Goal: Information Seeking & Learning: Learn about a topic

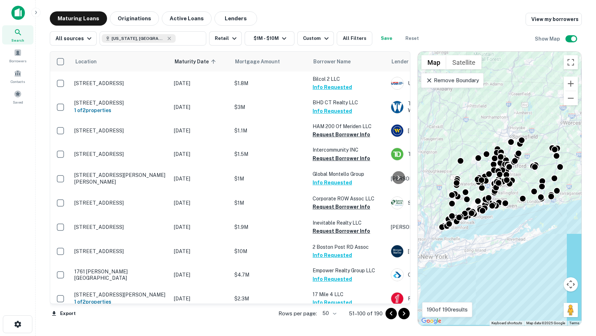
scroll to position [970, 0]
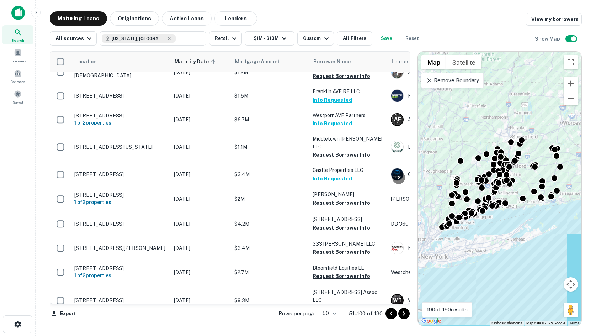
drag, startPoint x: 519, startPoint y: 38, endPoint x: 520, endPoint y: 43, distance: 5.3
click at [519, 38] on div "All sources [US_STATE], [GEOGRAPHIC_DATA] ​ Retail $1M - $10M Custom All Filter…" at bounding box center [316, 36] width 532 height 20
click at [521, 11] on div "Maturing Loans Originations Active Loans Lenders View my borrowers" at bounding box center [316, 18] width 532 height 14
click at [519, 34] on div "All sources [US_STATE], [GEOGRAPHIC_DATA] ​ Retail $1M - $10M Custom All Filter…" at bounding box center [316, 36] width 532 height 20
click at [520, 34] on div "All sources [US_STATE], [GEOGRAPHIC_DATA] ​ Retail $1M - $10M Custom All Filter…" at bounding box center [316, 36] width 532 height 20
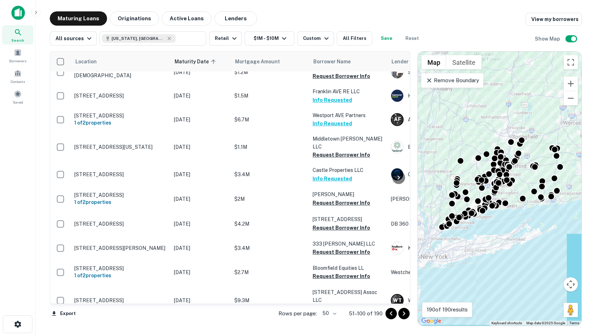
drag, startPoint x: 21, startPoint y: 163, endPoint x: 5, endPoint y: 186, distance: 28.0
click at [20, 164] on div "Search Borrowers Contacts Saved" at bounding box center [17, 157] width 35 height 314
click at [504, 32] on div "All sources [US_STATE], [GEOGRAPHIC_DATA] ​ Retail $1M - $10M Custom All Filter…" at bounding box center [316, 36] width 532 height 20
click at [527, 44] on div "All sources [US_STATE], [GEOGRAPHIC_DATA] ​ Retail $1M - $10M Custom All Filter…" at bounding box center [316, 36] width 532 height 20
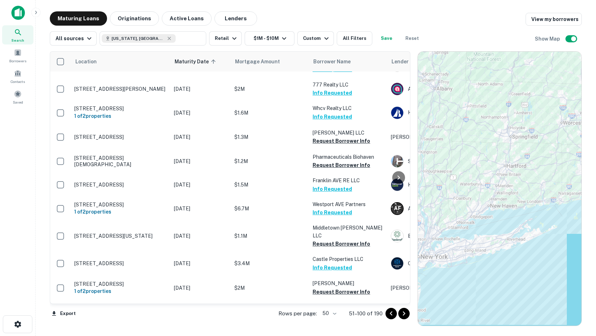
scroll to position [883, 0]
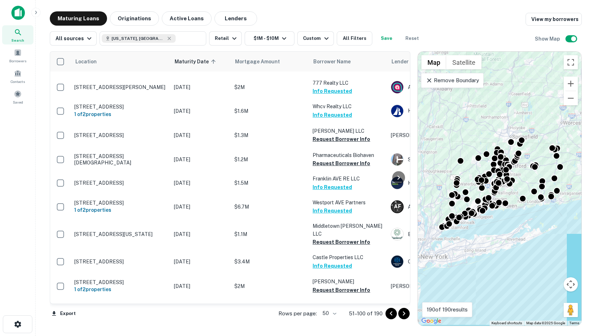
click at [588, 194] on div "Maturing Loans Originations Active Loans Lenders View my borrowers All sources …" at bounding box center [315, 168] width 549 height 315
click at [515, 40] on div "All sources [US_STATE], [GEOGRAPHIC_DATA] ​ Retail $1M - $10M Custom All Filter…" at bounding box center [316, 36] width 532 height 20
click at [516, 23] on div "Maturing Loans Originations Active Loans Lenders View my borrowers" at bounding box center [316, 18] width 532 height 14
drag, startPoint x: 585, startPoint y: 35, endPoint x: 521, endPoint y: 36, distance: 64.0
click at [585, 35] on div "Maturing Loans Originations Active Loans Lenders View my borrowers All sources …" at bounding box center [315, 168] width 549 height 315
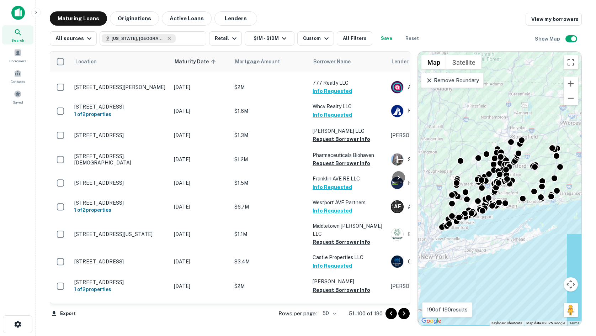
click at [592, 37] on main "Maturing Loans Originations Active Loans Lenders View my borrowers All sources …" at bounding box center [316, 168] width 561 height 336
click at [593, 79] on main "Maturing Loans Originations Active Loans Lenders View my borrowers All sources …" at bounding box center [316, 168] width 561 height 336
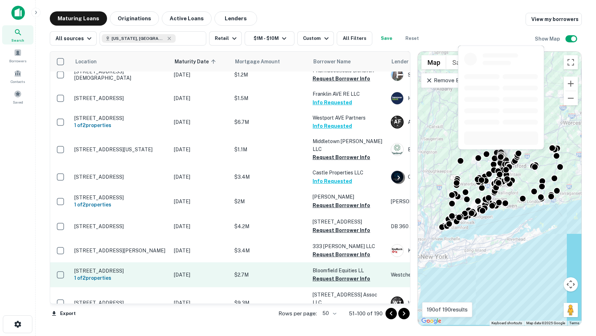
scroll to position [970, 0]
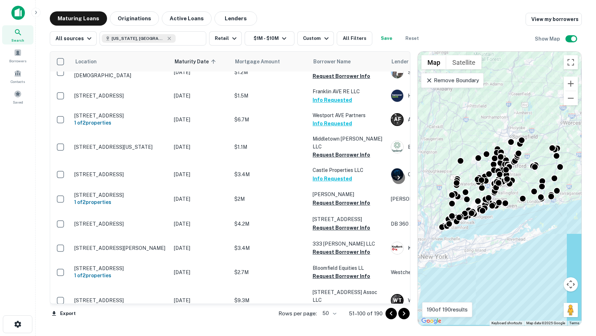
drag, startPoint x: 292, startPoint y: 23, endPoint x: 288, endPoint y: 24, distance: 4.3
click at [292, 23] on div "Maturing Loans Originations Active Loans Lenders View my borrowers" at bounding box center [316, 18] width 532 height 14
click at [304, 9] on main "Maturing Loans Originations Active Loans Lenders View my borrowers All sources …" at bounding box center [316, 168] width 561 height 336
click at [594, 189] on main "Maturing Loans Originations Active Loans Lenders View my borrowers All sources …" at bounding box center [316, 168] width 561 height 336
click at [314, 26] on div "All sources [US_STATE], [GEOGRAPHIC_DATA] ​ Retail $1M - $10M Custom All Filter…" at bounding box center [316, 36] width 532 height 20
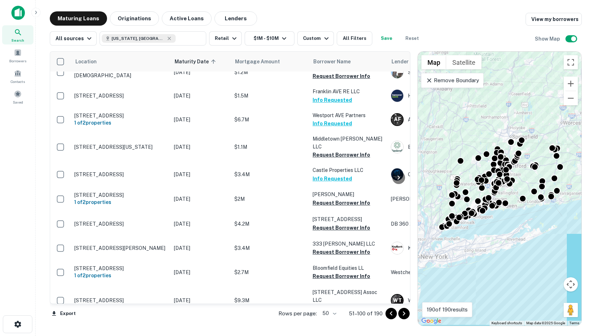
click at [595, 84] on main "Maturing Loans Originations Active Loans Lenders View my borrowers All sources …" at bounding box center [316, 168] width 561 height 336
click at [327, 9] on main "Maturing Loans Originations Active Loans Lenders View my borrowers All sources …" at bounding box center [316, 168] width 561 height 336
click at [309, 12] on div "Maturing Loans Originations Active Loans Lenders View my borrowers" at bounding box center [316, 18] width 532 height 14
click at [397, 10] on main "Maturing Loans Originations Active Loans Lenders View my borrowers All sources …" at bounding box center [316, 168] width 561 height 336
drag, startPoint x: 315, startPoint y: 27, endPoint x: 304, endPoint y: 23, distance: 11.5
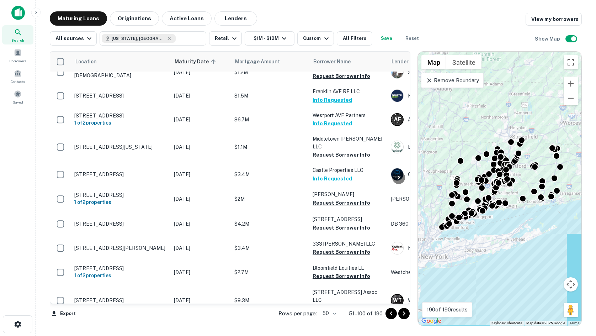
click at [315, 27] on div "All sources [US_STATE], [GEOGRAPHIC_DATA] ​ Retail $1M - $10M Custom All Filter…" at bounding box center [316, 36] width 532 height 20
click at [287, 18] on div "Maturing Loans Originations Active Loans Lenders View my borrowers" at bounding box center [316, 18] width 532 height 14
click at [594, 32] on main "Maturing Loans Originations Active Loans Lenders View my borrowers All sources …" at bounding box center [316, 168] width 561 height 336
click at [558, 6] on main "Maturing Loans Originations Active Loans Lenders View my borrowers All sources …" at bounding box center [316, 168] width 561 height 336
